Goal: Information Seeking & Learning: Learn about a topic

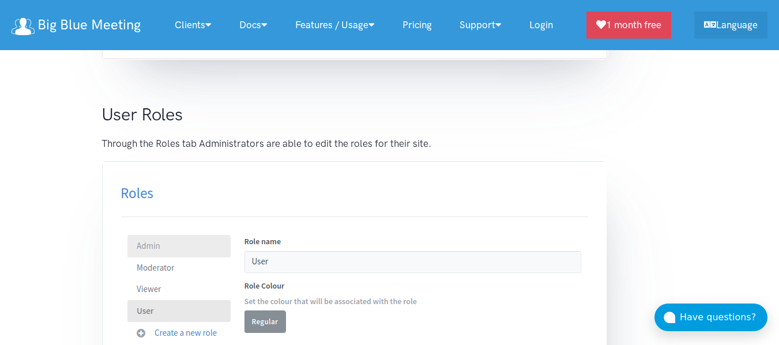
scroll to position [7248, 0]
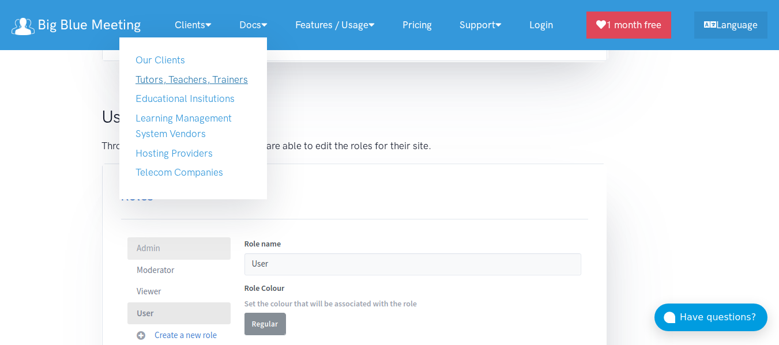
click at [202, 82] on link "Tutors, Teachers, Trainers" at bounding box center [191, 80] width 112 height 12
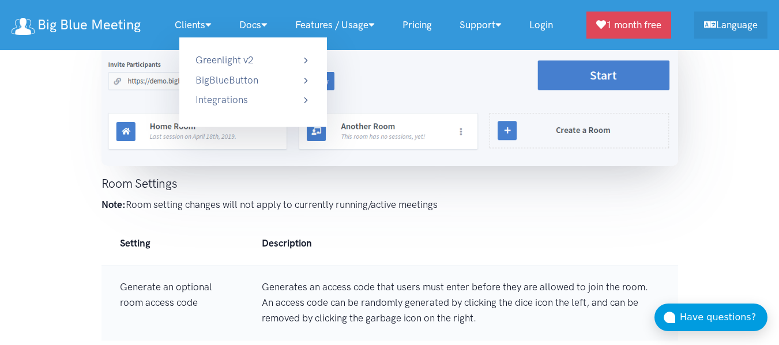
scroll to position [3468, 0]
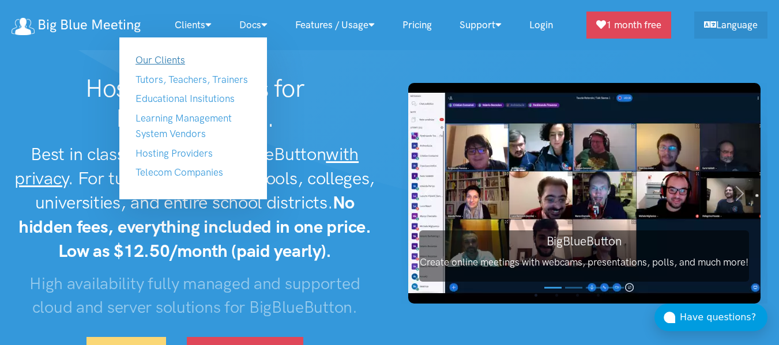
click at [169, 62] on link "Our Clients" at bounding box center [160, 60] width 50 height 12
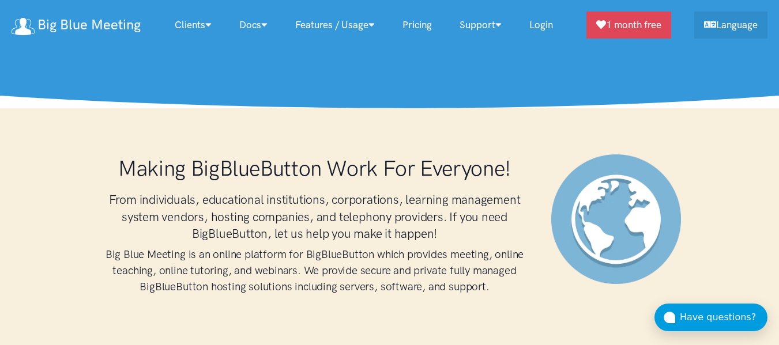
scroll to position [640, 0]
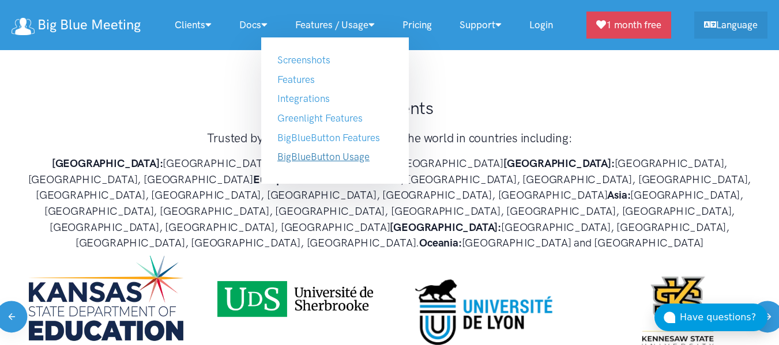
click at [362, 159] on link "BigBlueButton Usage" at bounding box center [323, 157] width 92 height 12
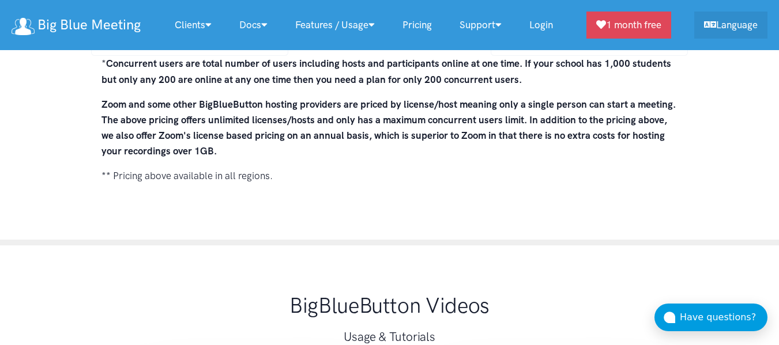
scroll to position [8529, 0]
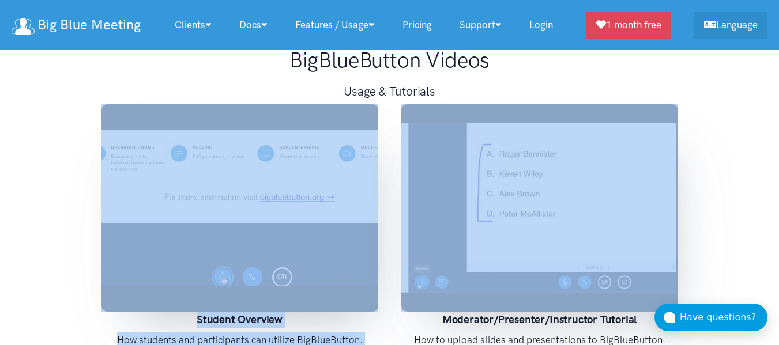
drag, startPoint x: 713, startPoint y: 106, endPoint x: 164, endPoint y: 134, distance: 549.1
click at [164, 134] on div "BigBlueButton Videos Usage & Tutorials Student Overview How students and partic…" at bounding box center [389, 230] width 779 height 461
click at [96, 138] on div "Student Overview How students and participants can utilize BigBlueButton." at bounding box center [240, 230] width 300 height 253
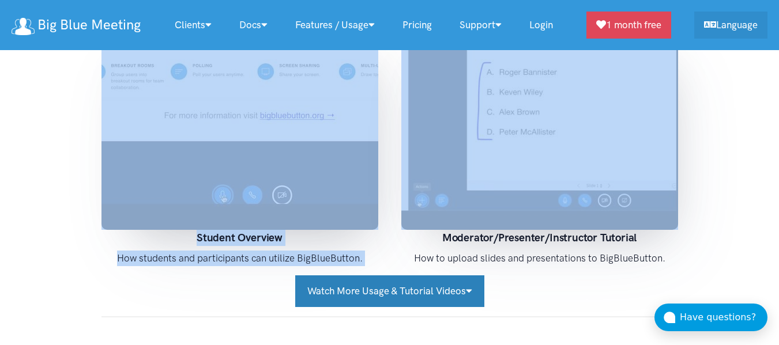
scroll to position [8645, 0]
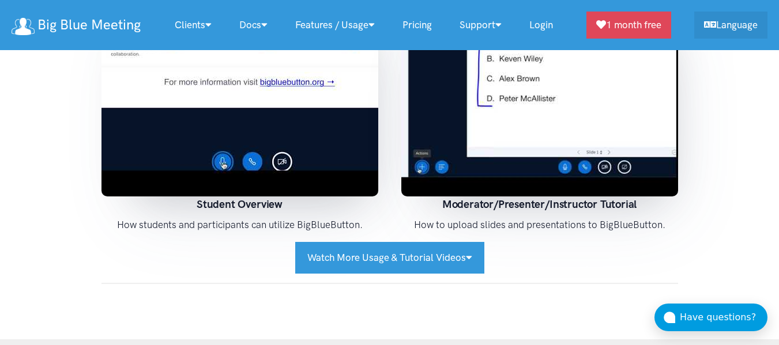
click at [411, 217] on p "How to upload slides and presentations to BigBlueButton." at bounding box center [539, 225] width 277 height 16
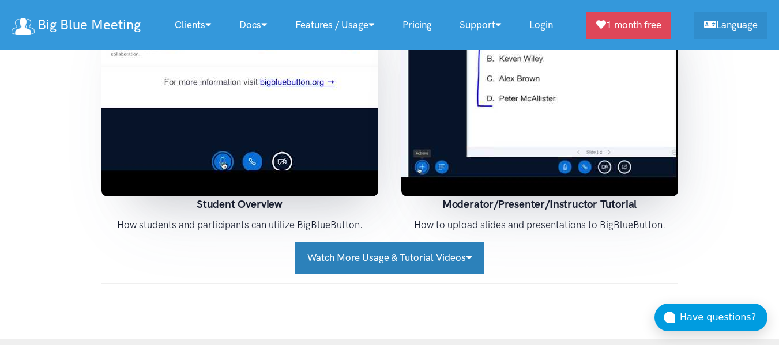
click at [406, 242] on button "Watch More Usage & Tutorial Videos" at bounding box center [389, 258] width 189 height 32
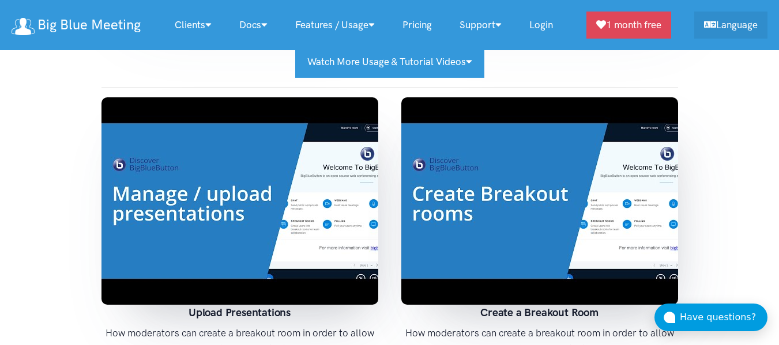
scroll to position [8875, 0]
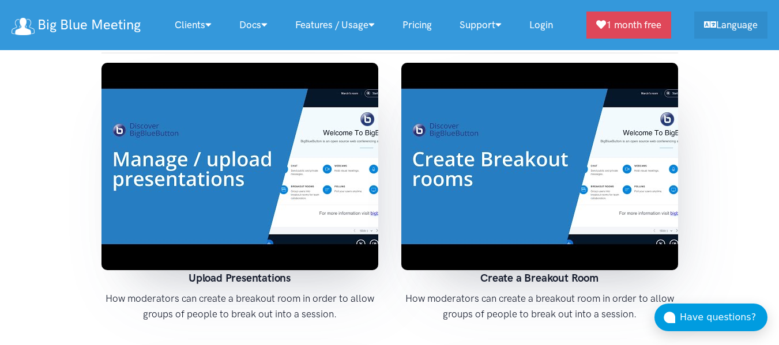
click at [292, 134] on img at bounding box center [239, 167] width 277 height 208
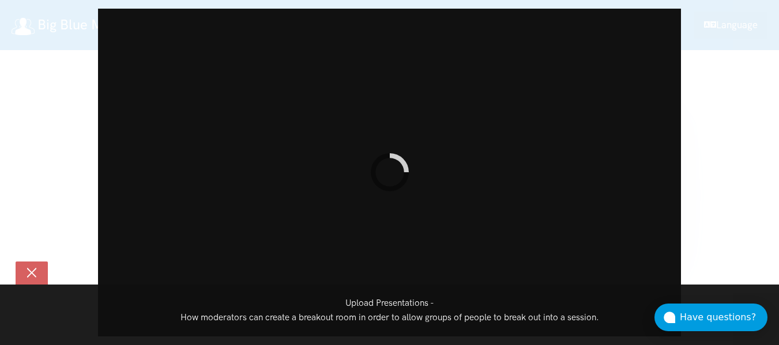
click at [729, 65] on div "Upload Presentations - How moderators can create a breakout room in order to al…" at bounding box center [389, 172] width 779 height 345
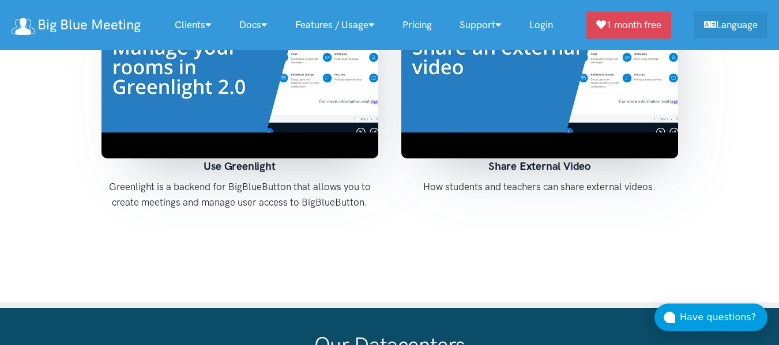
scroll to position [9510, 0]
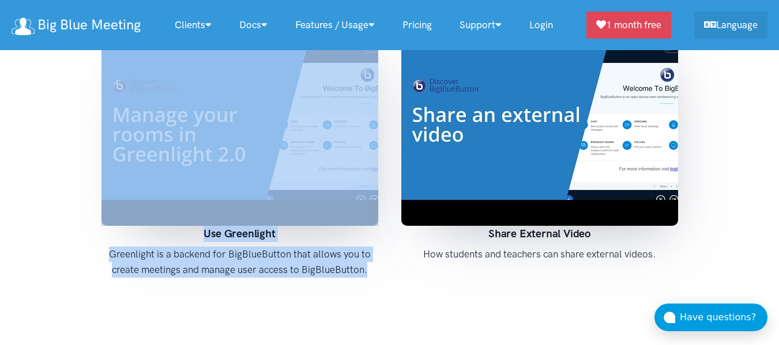
drag, startPoint x: 366, startPoint y: 238, endPoint x: 152, endPoint y: 172, distance: 224.2
click at [148, 172] on div "Use Greenlight Greenlight is a backend for BigBlueButton that allows you to cre…" at bounding box center [240, 152] width 300 height 269
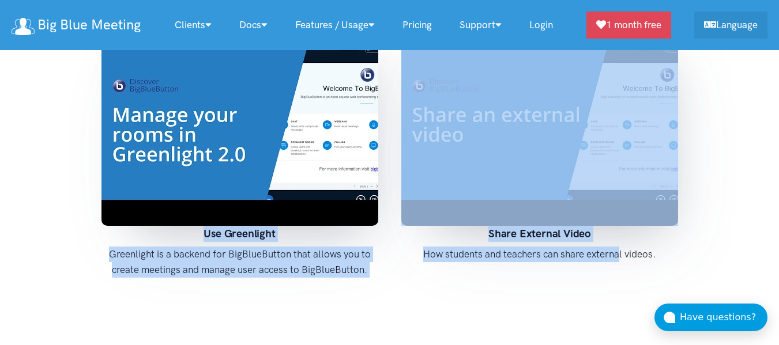
drag, startPoint x: 354, startPoint y: 115, endPoint x: 386, endPoint y: 123, distance: 32.9
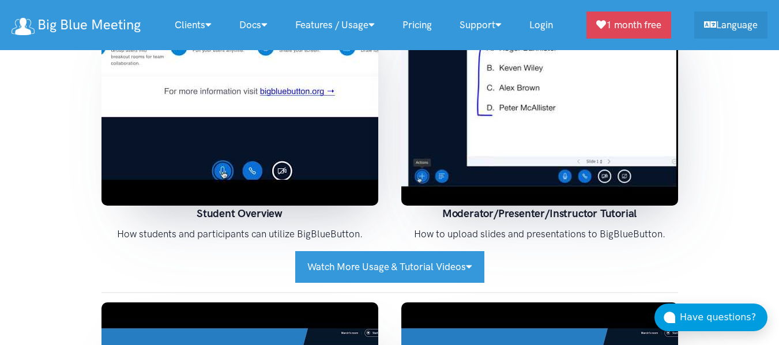
scroll to position [8702, 0]
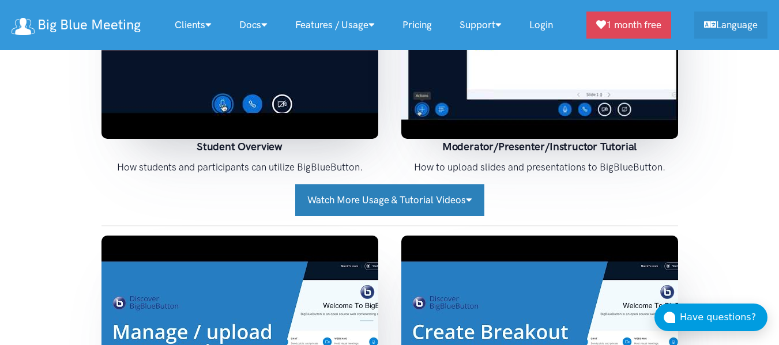
click at [426, 185] on button "Watch More Usage & Tutorial Videos" at bounding box center [389, 201] width 189 height 32
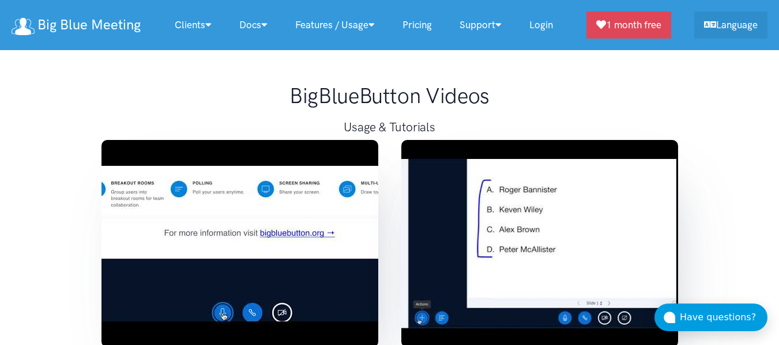
scroll to position [8472, 0]
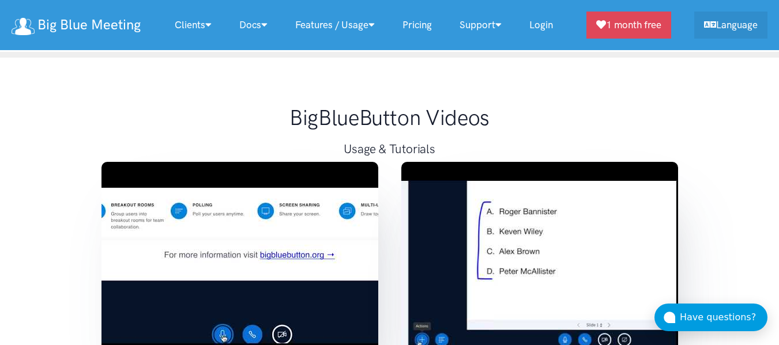
click at [492, 162] on img at bounding box center [539, 266] width 277 height 208
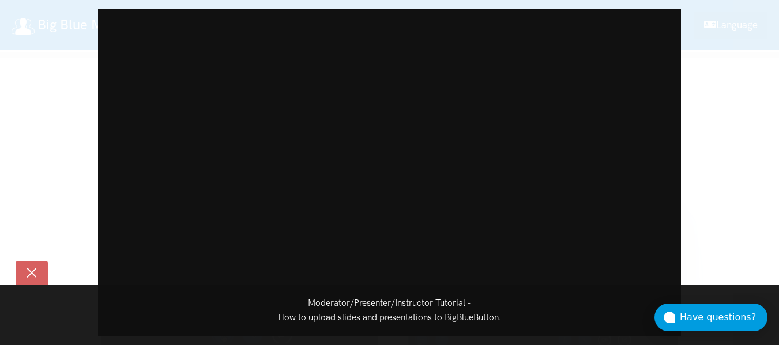
click at [732, 88] on div "Moderator/Presenter/Instructor Tutorial - How to upload slides and presentation…" at bounding box center [389, 172] width 779 height 345
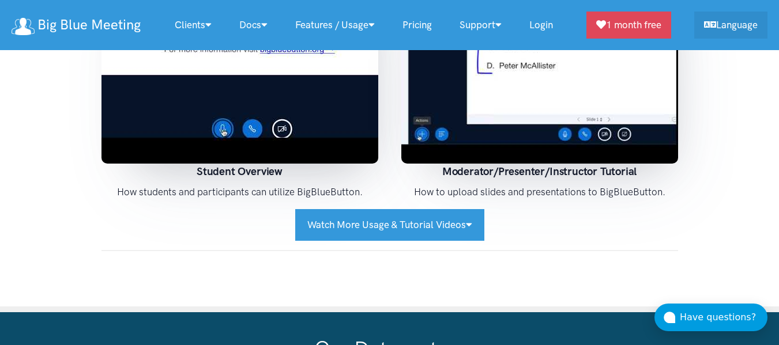
scroll to position [8702, 0]
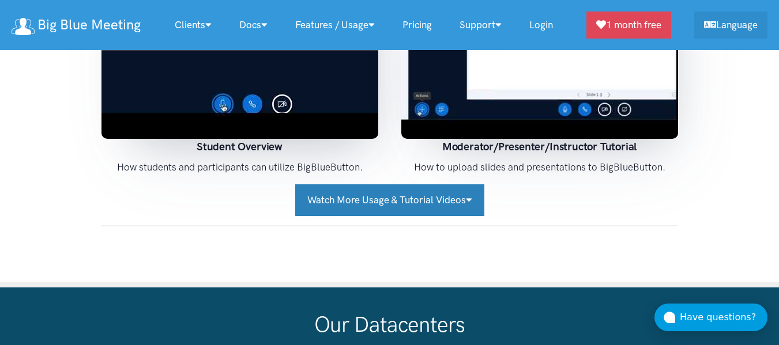
click at [402, 185] on button "Watch More Usage & Tutorial Videos" at bounding box center [389, 201] width 189 height 32
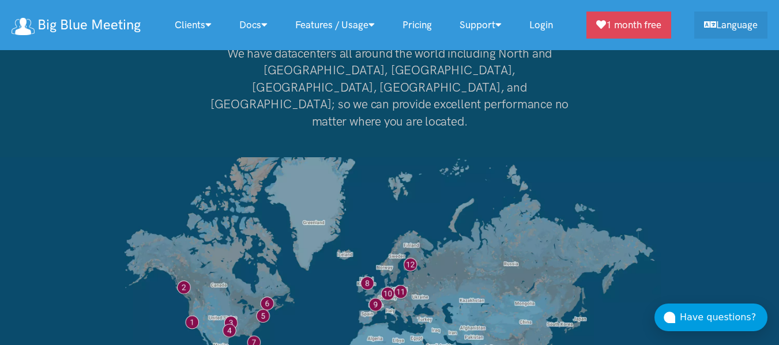
scroll to position [9913, 0]
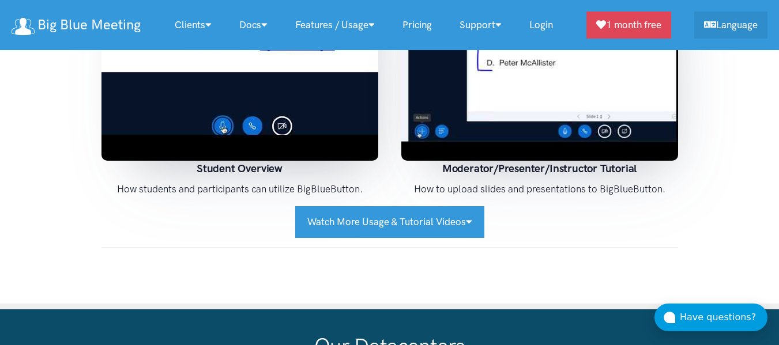
scroll to position [8587, 0]
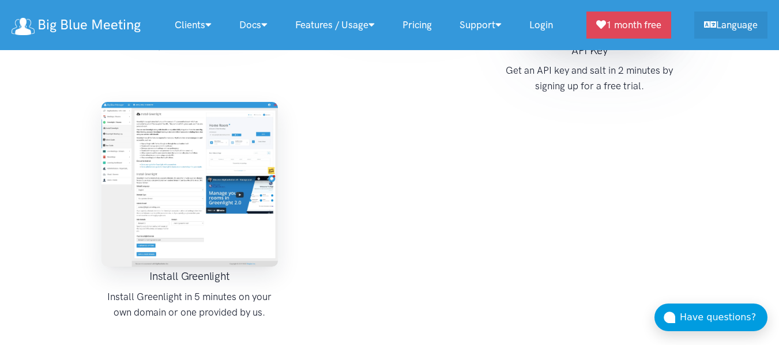
scroll to position [2076, 0]
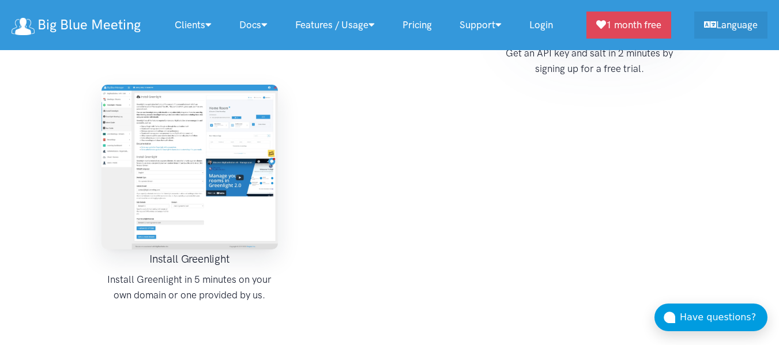
click at [228, 145] on img at bounding box center [189, 167] width 177 height 165
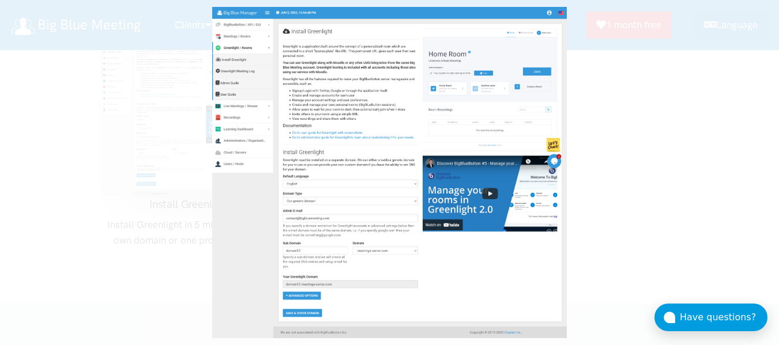
scroll to position [2133, 0]
click at [711, 82] on div at bounding box center [389, 172] width 779 height 345
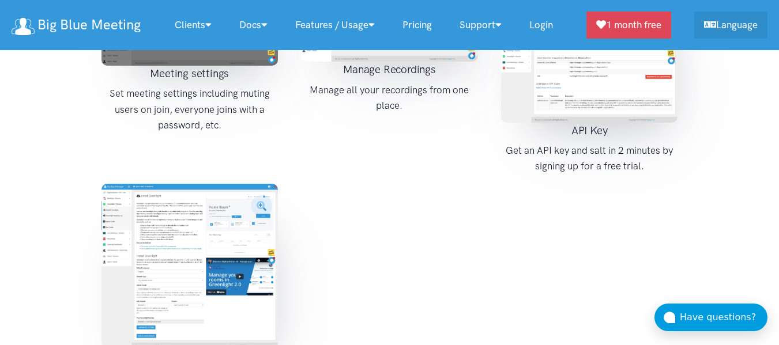
scroll to position [1845, 0]
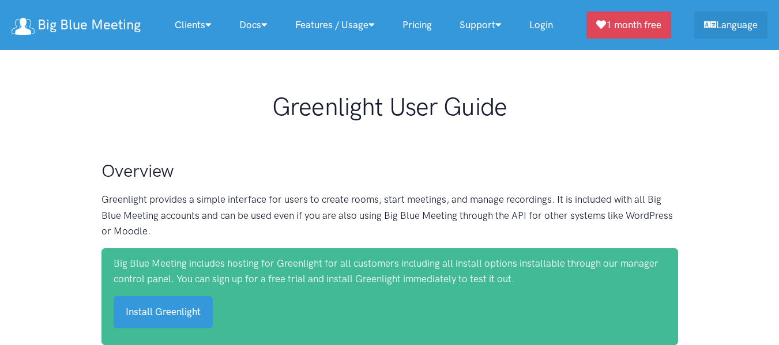
scroll to position [205, 0]
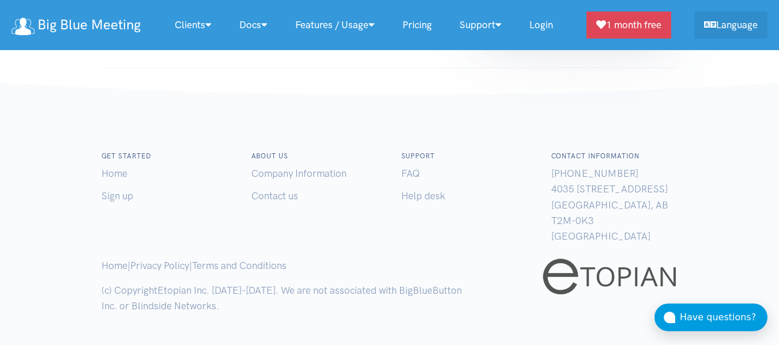
scroll to position [5652, 0]
